Goal: Task Accomplishment & Management: Manage account settings

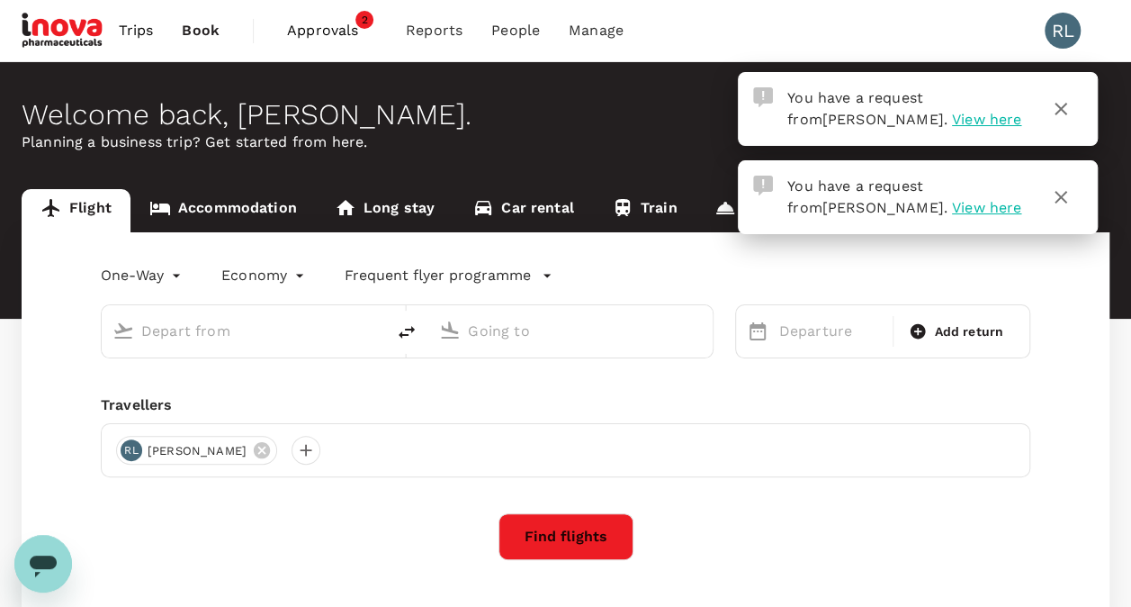
click at [952, 119] on span "View here" at bounding box center [986, 119] width 69 height 17
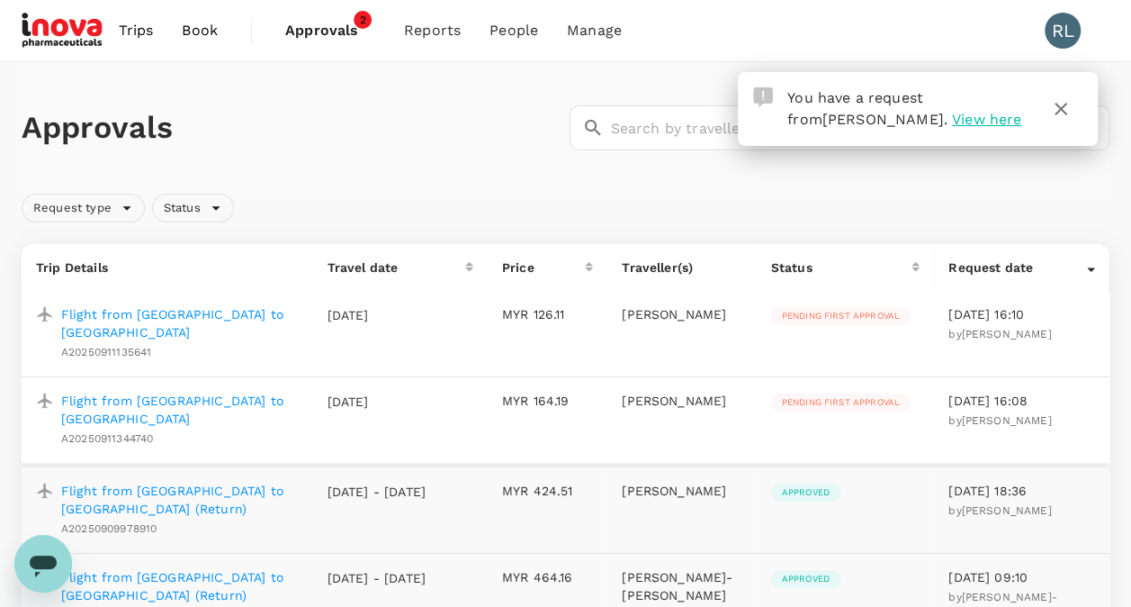
click at [167, 396] on p "Flight from Kuala Lumpur to Kota Bharu" at bounding box center [180, 409] width 238 height 36
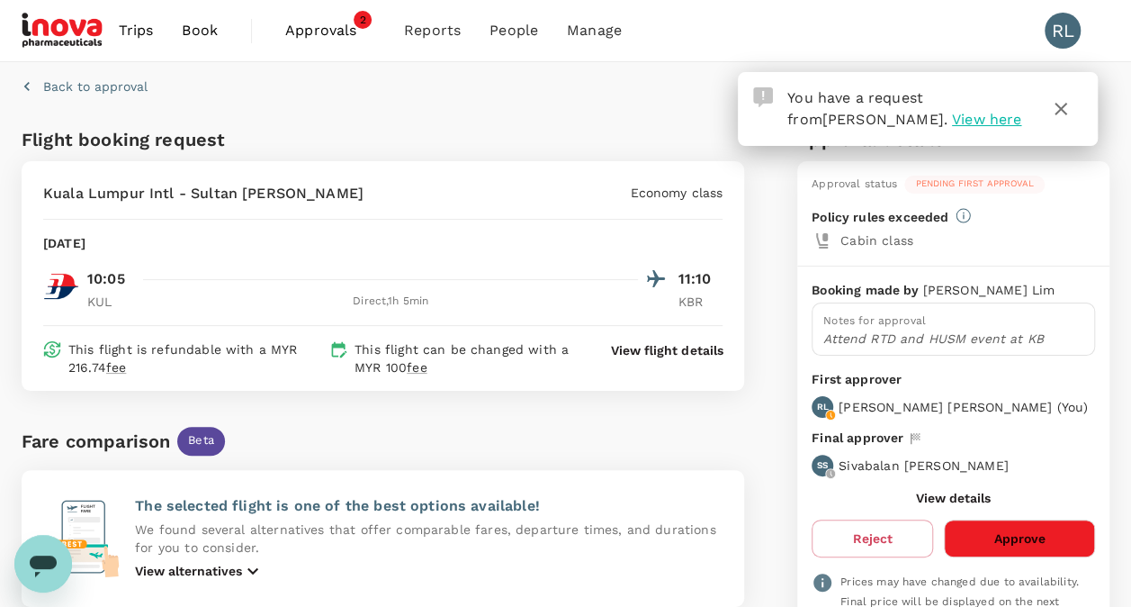
click at [1012, 525] on button "Approve" at bounding box center [1019, 538] width 151 height 38
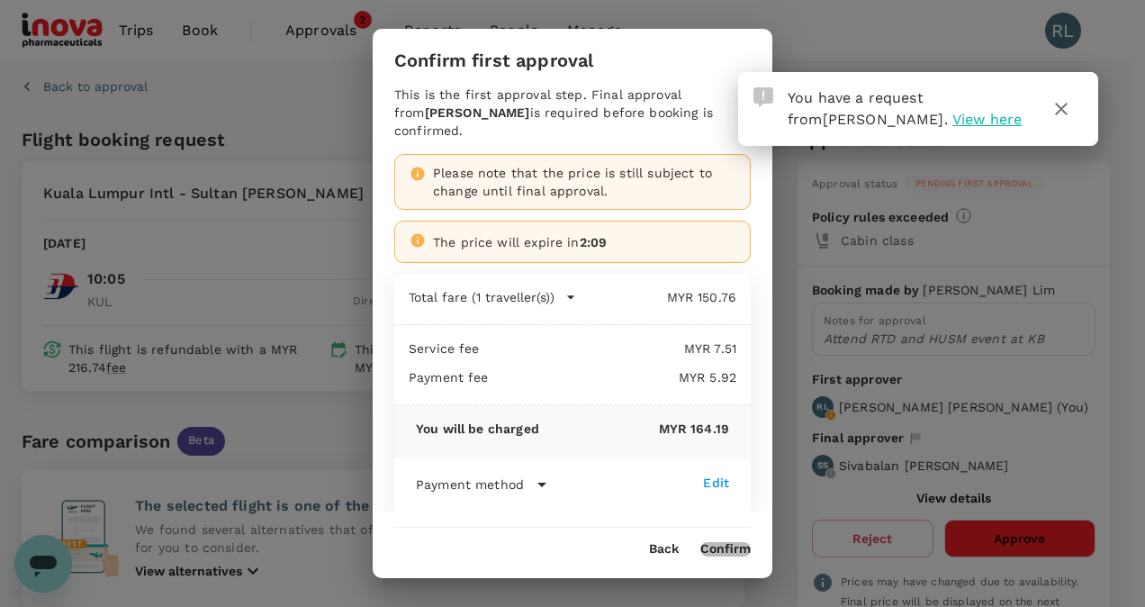
click at [727, 547] on button "Confirm" at bounding box center [725, 549] width 50 height 14
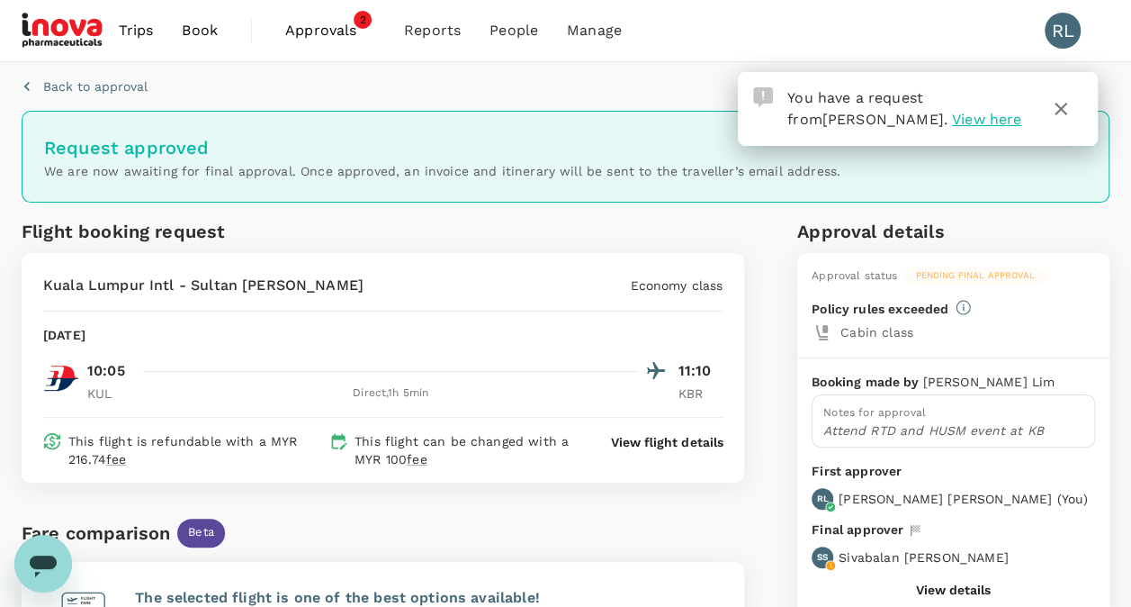
click at [318, 28] on span "Approvals" at bounding box center [330, 31] width 90 height 22
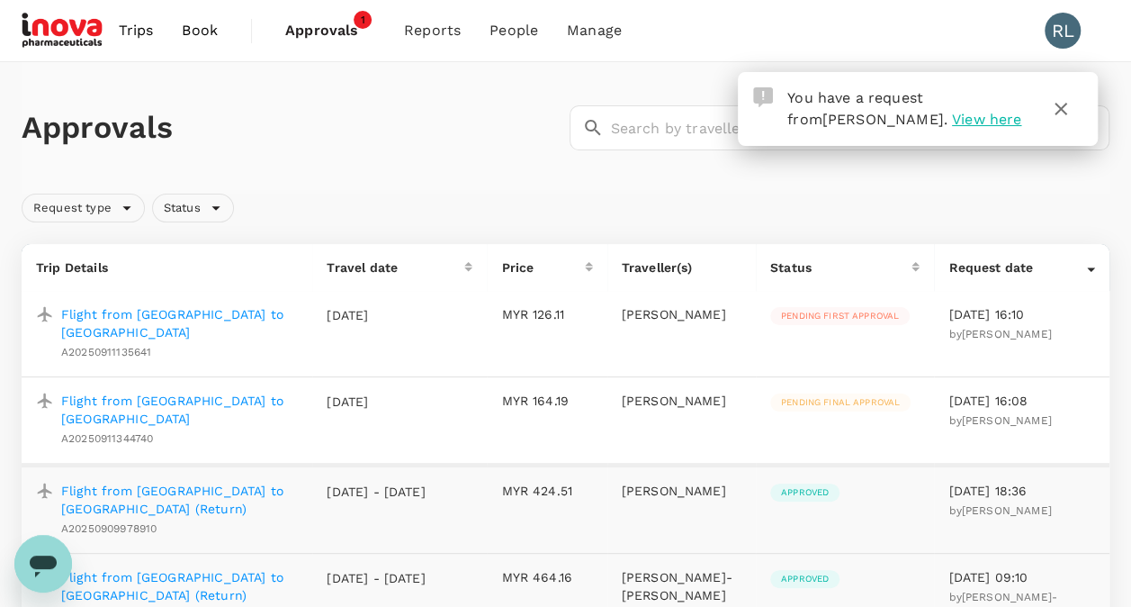
click at [169, 318] on p "Flight from Kota Bharu to Kuala Lumpur" at bounding box center [179, 323] width 237 height 36
click at [202, 316] on p "Flight from Kota Bharu to Kuala Lumpur" at bounding box center [179, 323] width 237 height 36
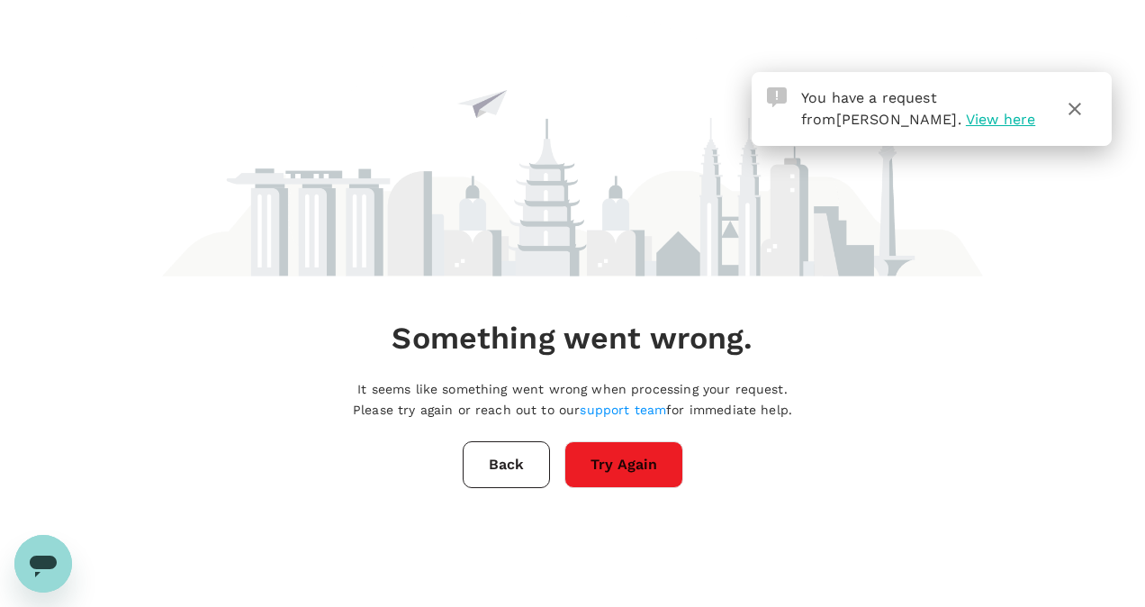
click at [630, 473] on button "Try Again" at bounding box center [623, 464] width 119 height 47
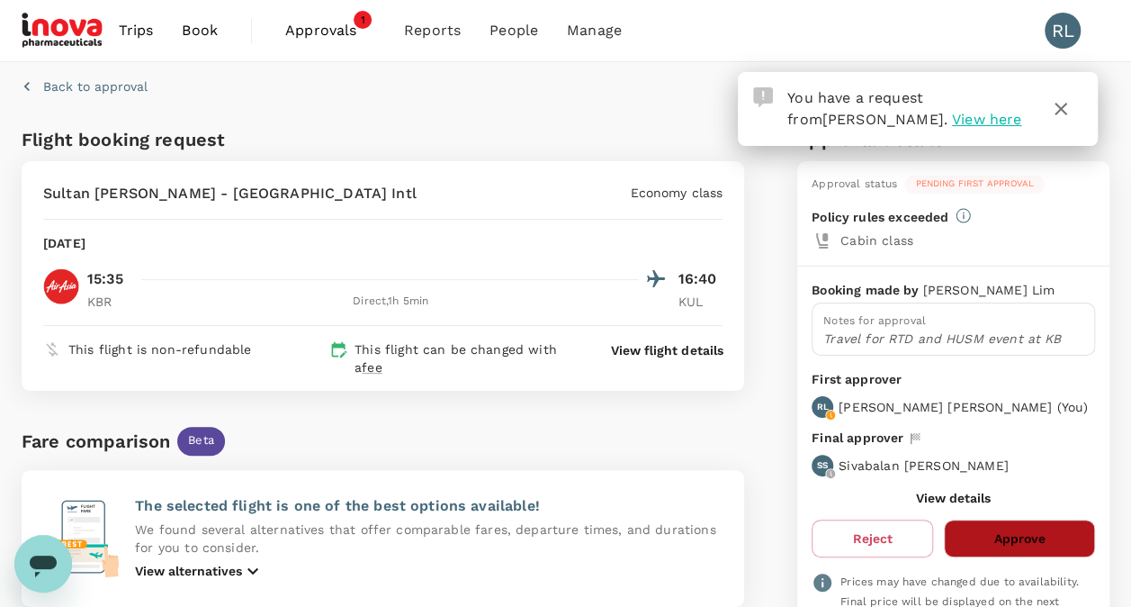
click at [1040, 528] on button "Approve" at bounding box center [1019, 538] width 151 height 38
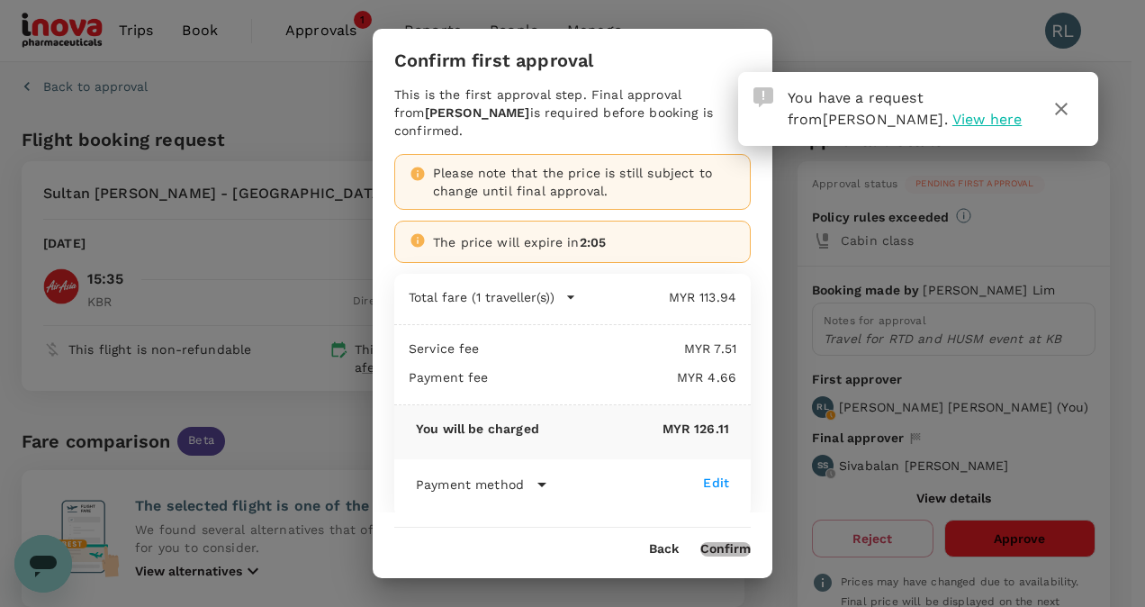
click at [734, 549] on button "Confirm" at bounding box center [725, 549] width 50 height 14
